Goal: Book appointment/travel/reservation

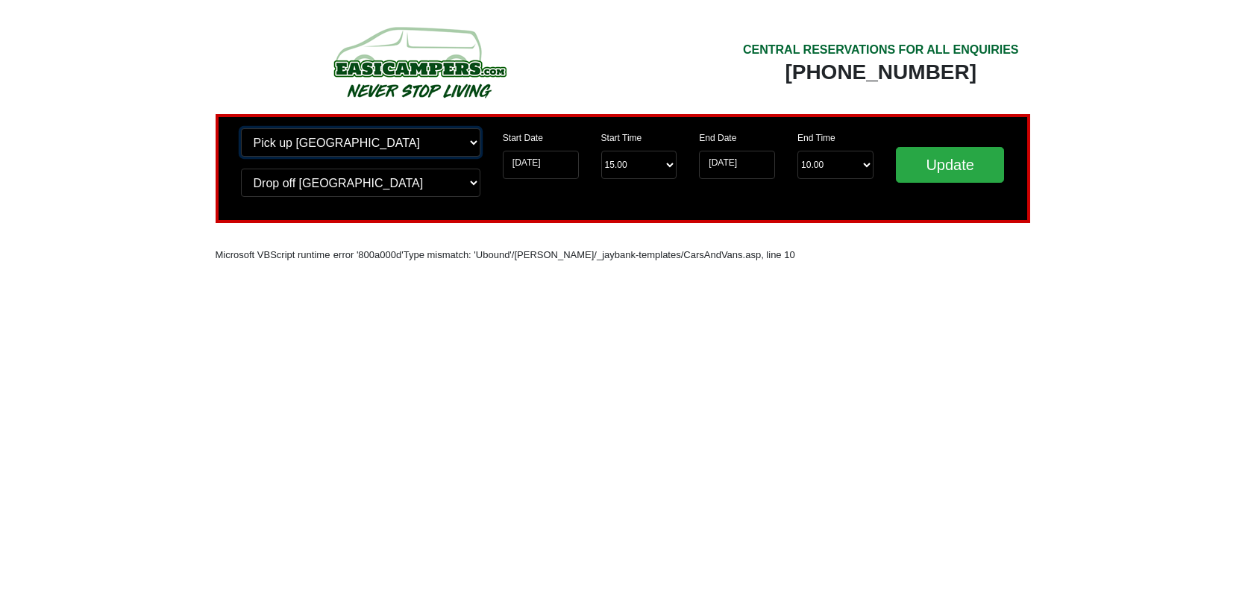
click at [468, 145] on select "Change pick up location? Pick up [GEOGRAPHIC_DATA] [GEOGRAPHIC_DATA] [GEOGRAPHI…" at bounding box center [360, 142] width 239 height 28
select select "PRE1"
click at [241, 128] on select "Change pick up location? Pick up [GEOGRAPHIC_DATA] [GEOGRAPHIC_DATA] [GEOGRAPHI…" at bounding box center [360, 142] width 239 height 28
click at [470, 186] on select "Change drop off location? Drop off Edinburgh Birmingham Airport Blackburn Lanca…" at bounding box center [360, 183] width 239 height 28
select select "PRE1"
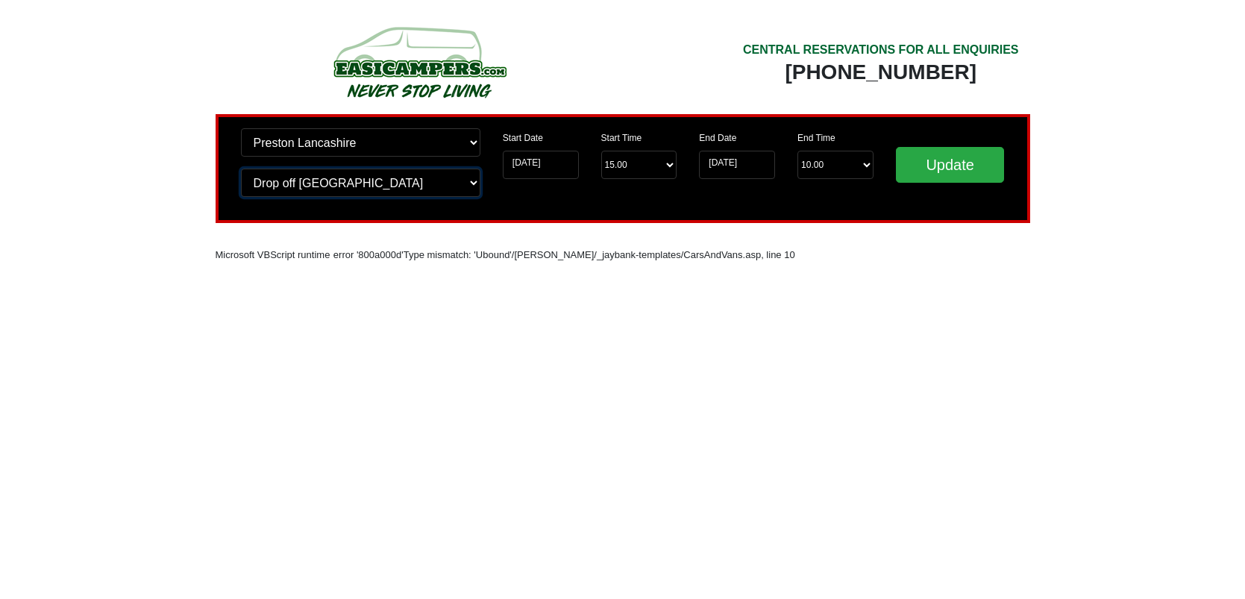
click at [241, 169] on select "Change drop off location? Drop off Edinburgh Birmingham Airport Blackburn Lanca…" at bounding box center [360, 183] width 239 height 28
click at [552, 161] on input "[DATE]" at bounding box center [541, 165] width 76 height 28
click at [561, 163] on input "[DATE]" at bounding box center [541, 165] width 76 height 28
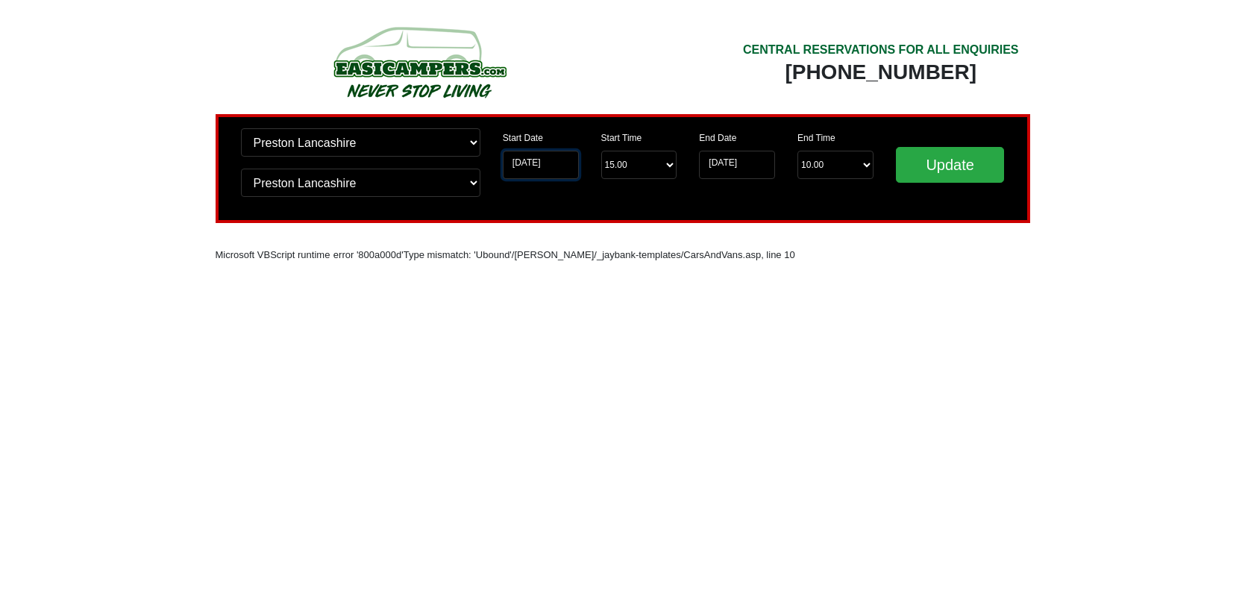
click at [561, 163] on input "[DATE]" at bounding box center [541, 165] width 76 height 28
click at [963, 169] on input "Update" at bounding box center [950, 165] width 109 height 36
select select "PRE1"
